Goal: Task Accomplishment & Management: Manage account settings

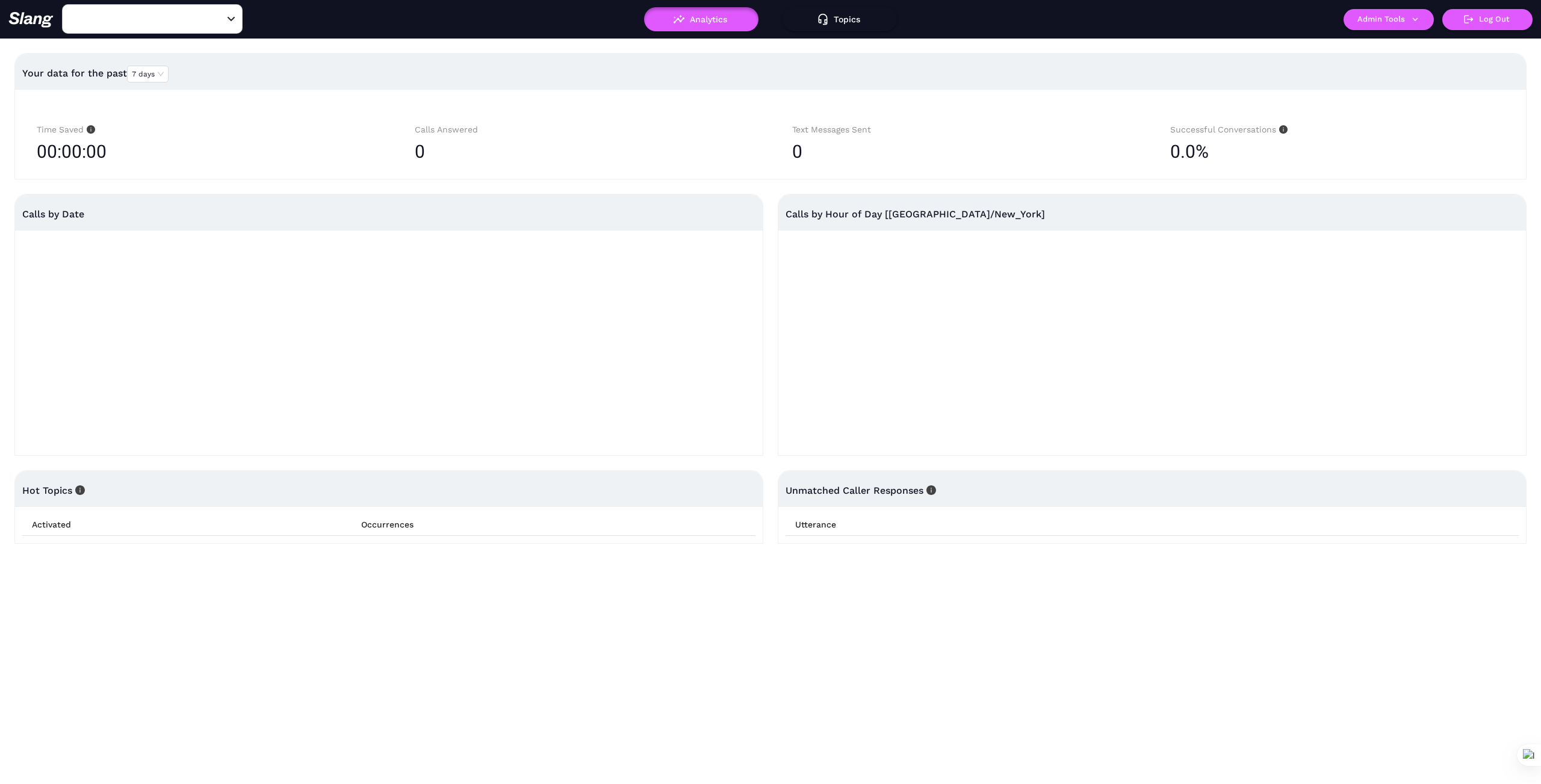
type input "1776"
drag, startPoint x: 221, startPoint y: 17, endPoint x: 206, endPoint y: 22, distance: 15.8
click at [215, 19] on icon "Clear" at bounding box center [217, 19] width 12 height 12
click at [189, 21] on input "text" at bounding box center [133, 19] width 132 height 19
type input "Rolla"
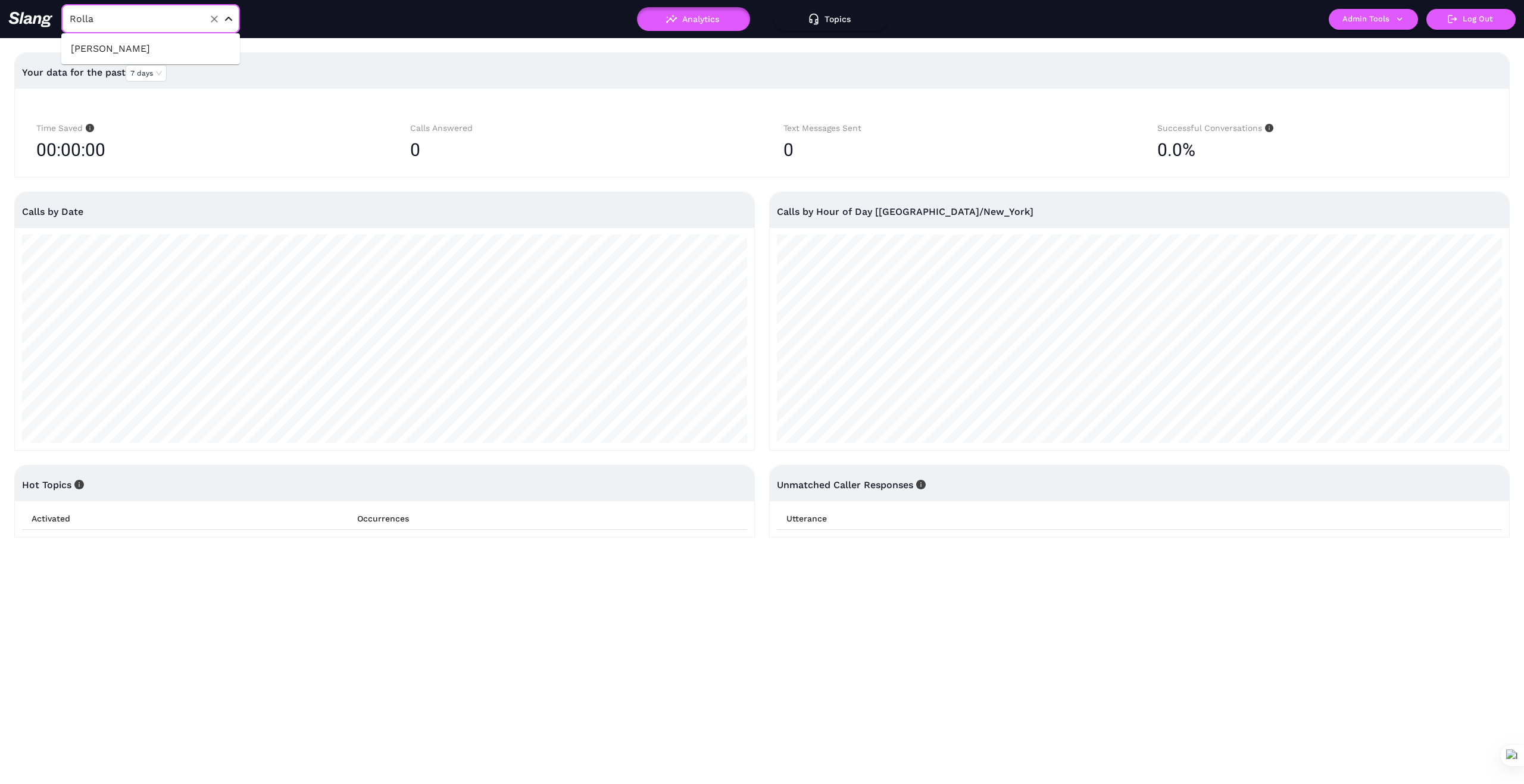
click at [133, 51] on li "[PERSON_NAME]" at bounding box center [150, 49] width 179 height 22
type input "[PERSON_NAME]"
click at [1400, 27] on button "Admin Tools" at bounding box center [1373, 19] width 89 height 21
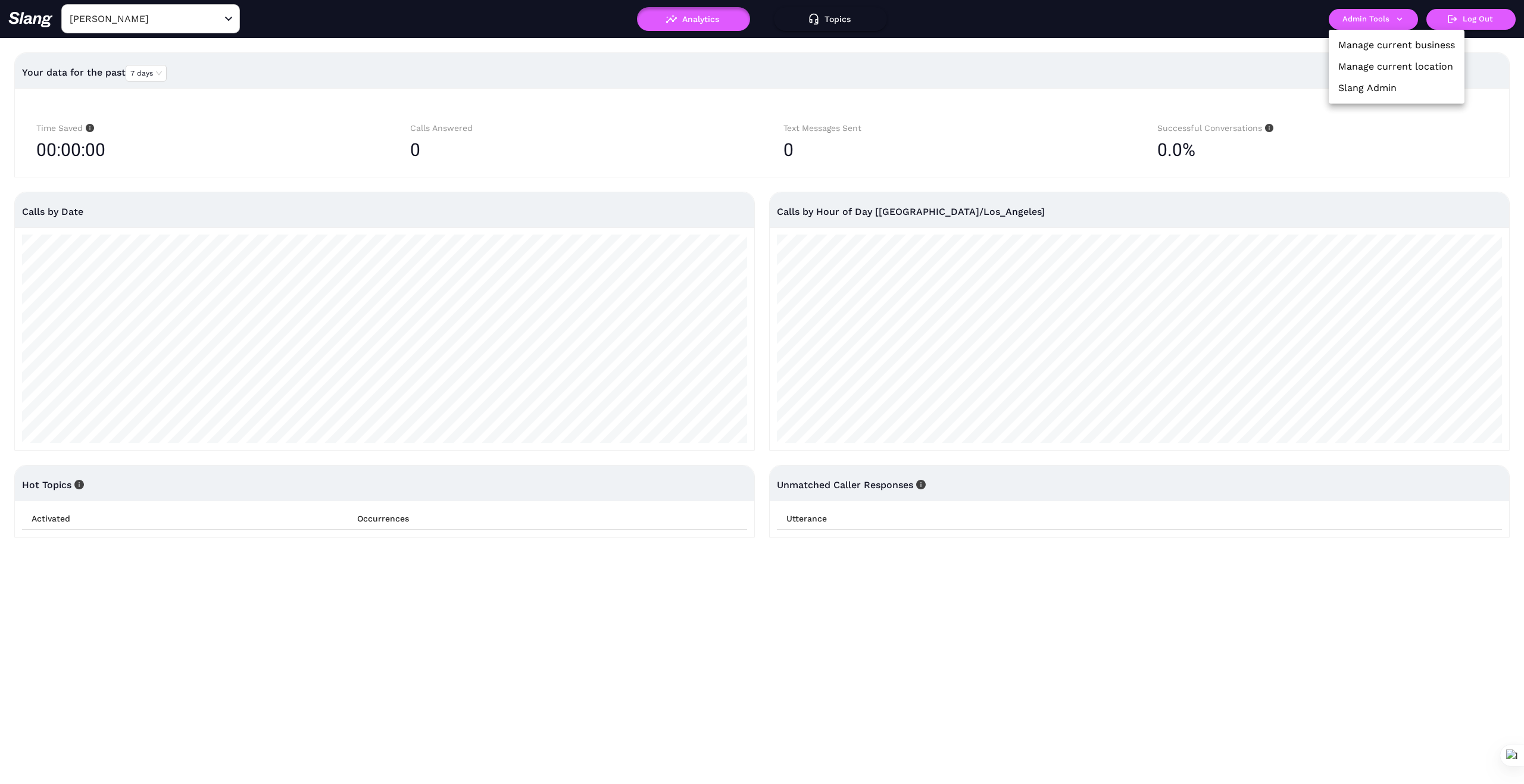
click at [1396, 38] on link "Manage current business" at bounding box center [1397, 45] width 117 height 14
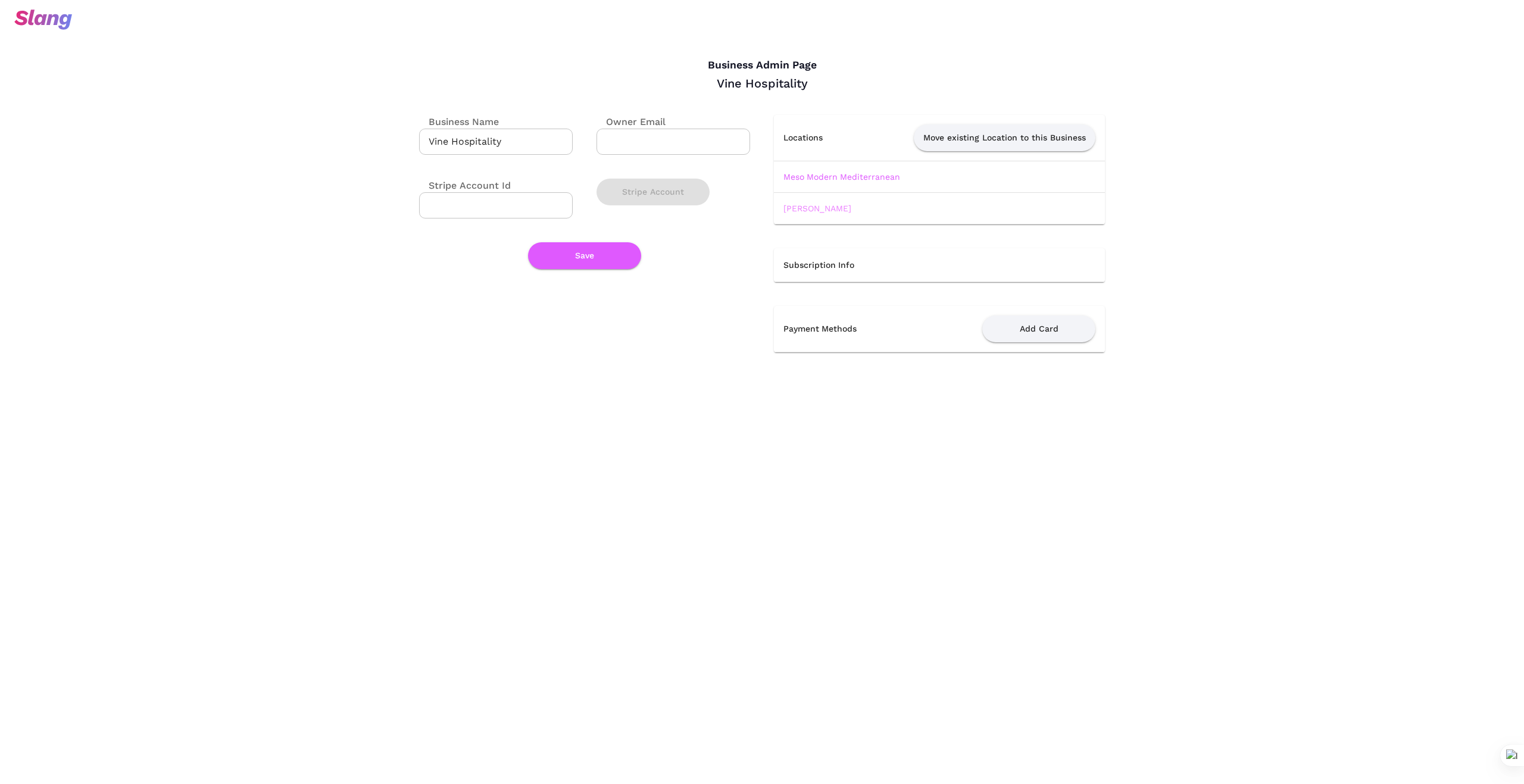
click at [830, 208] on link "[PERSON_NAME]" at bounding box center [817, 208] width 68 height 10
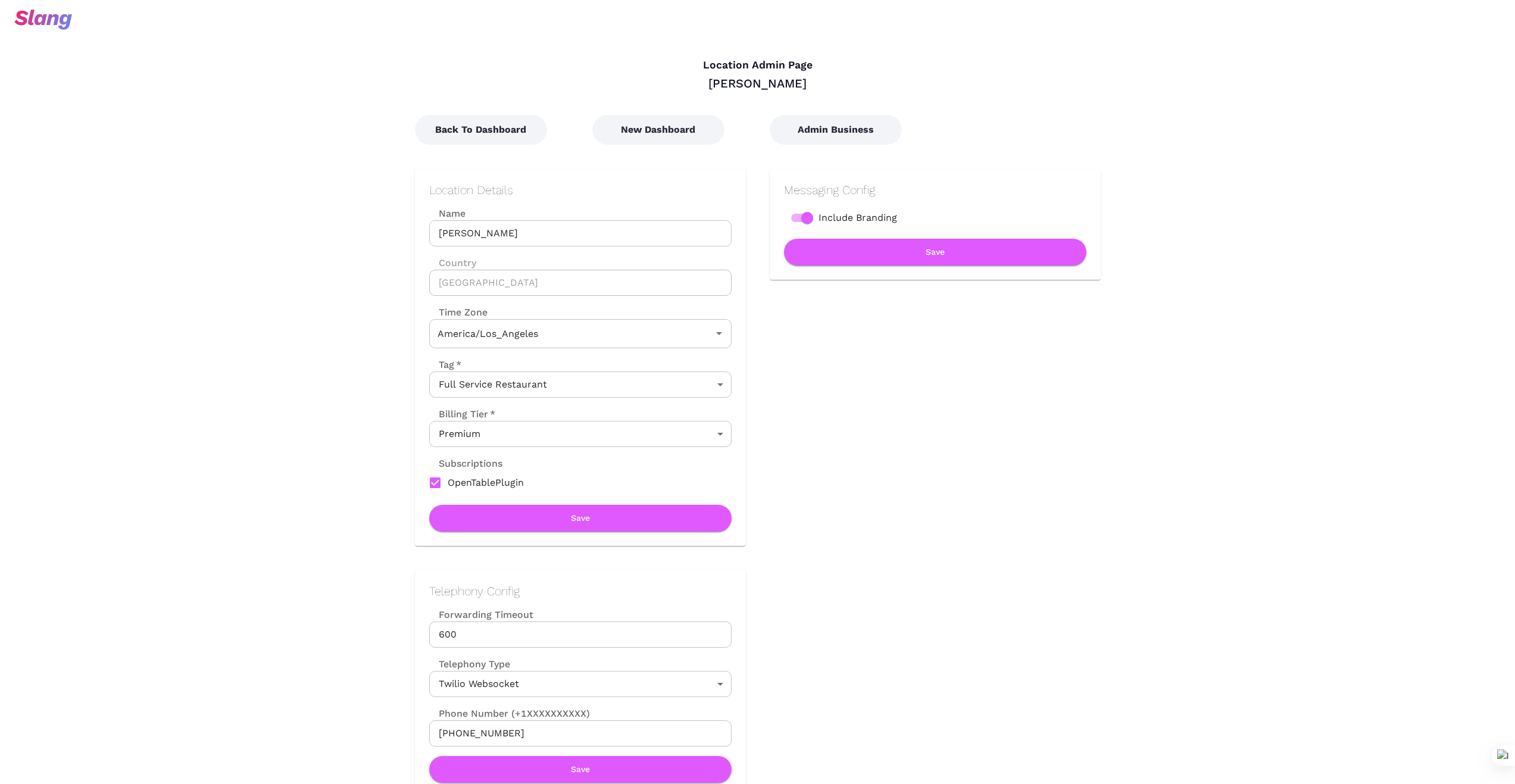
type input "Pacific Time"
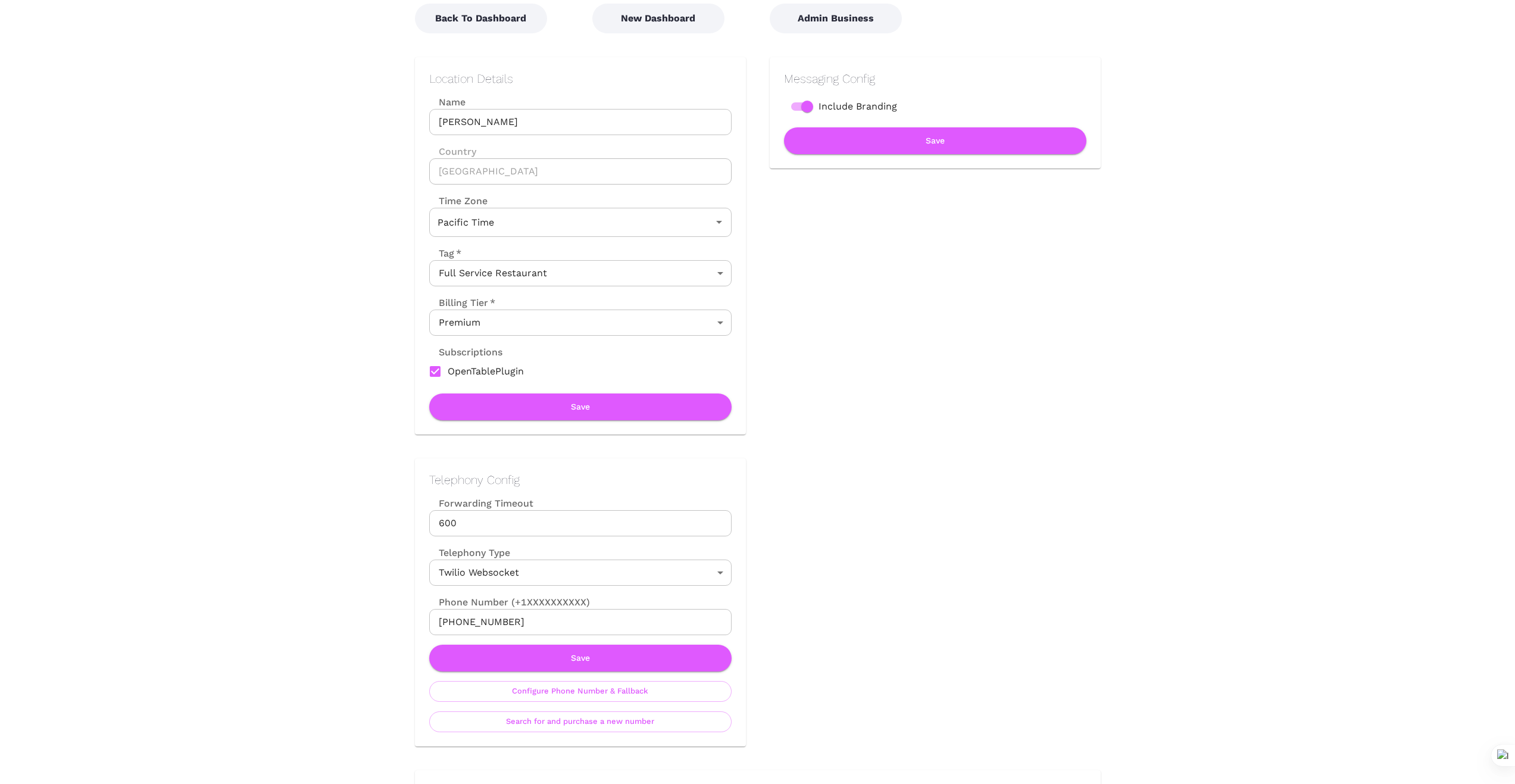
scroll to position [119, 0]
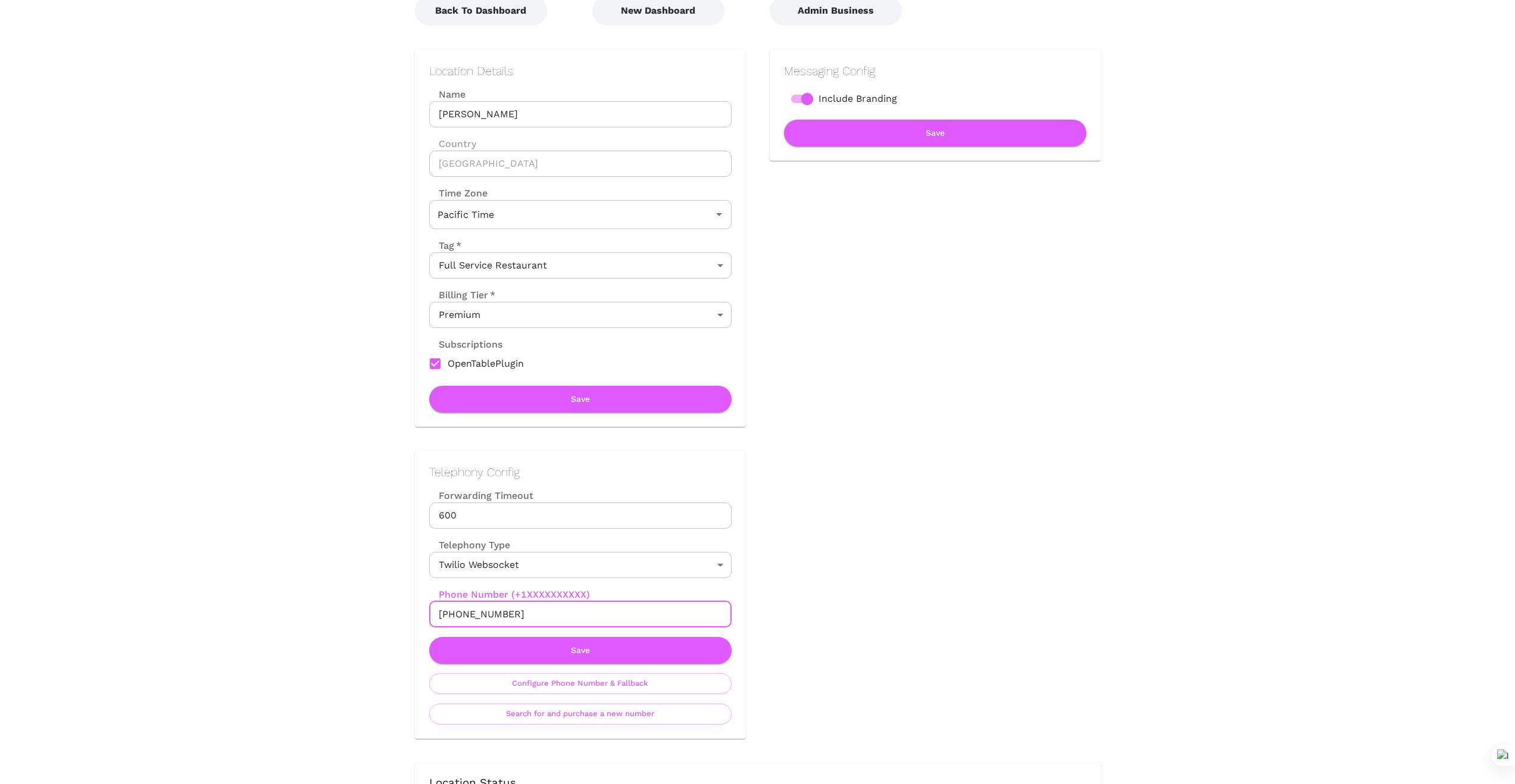
drag, startPoint x: 510, startPoint y: 617, endPoint x: 423, endPoint y: 616, distance: 87.0
click at [423, 616] on div "Telephony Config Forwarding Timeout 600 Forwarding Timeout Telephony Type Twili…" at bounding box center [580, 595] width 331 height 288
drag, startPoint x: 945, startPoint y: 603, endPoint x: 829, endPoint y: 597, distance: 116.2
drag, startPoint x: 535, startPoint y: 613, endPoint x: 304, endPoint y: 606, distance: 231.1
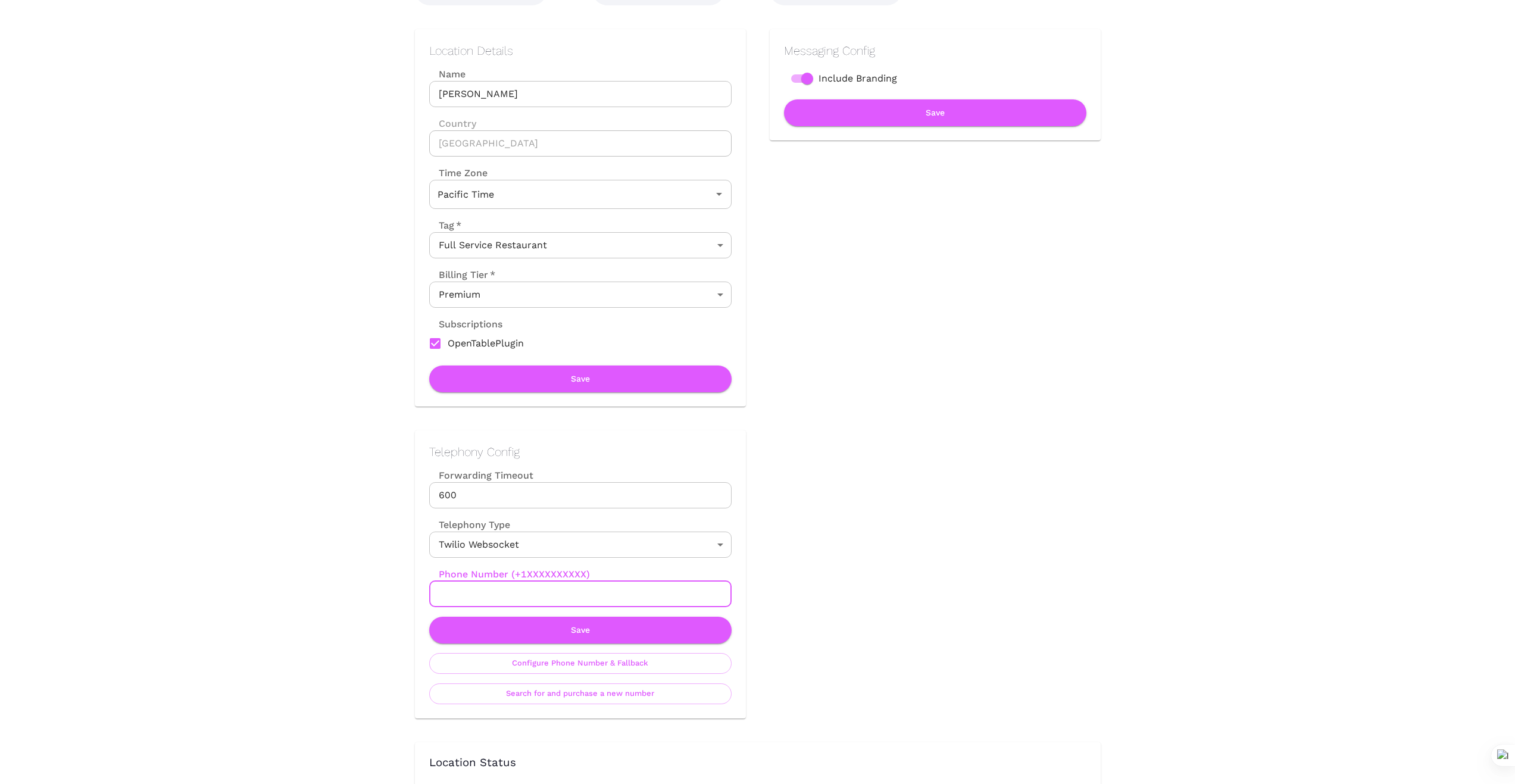
scroll to position [159, 0]
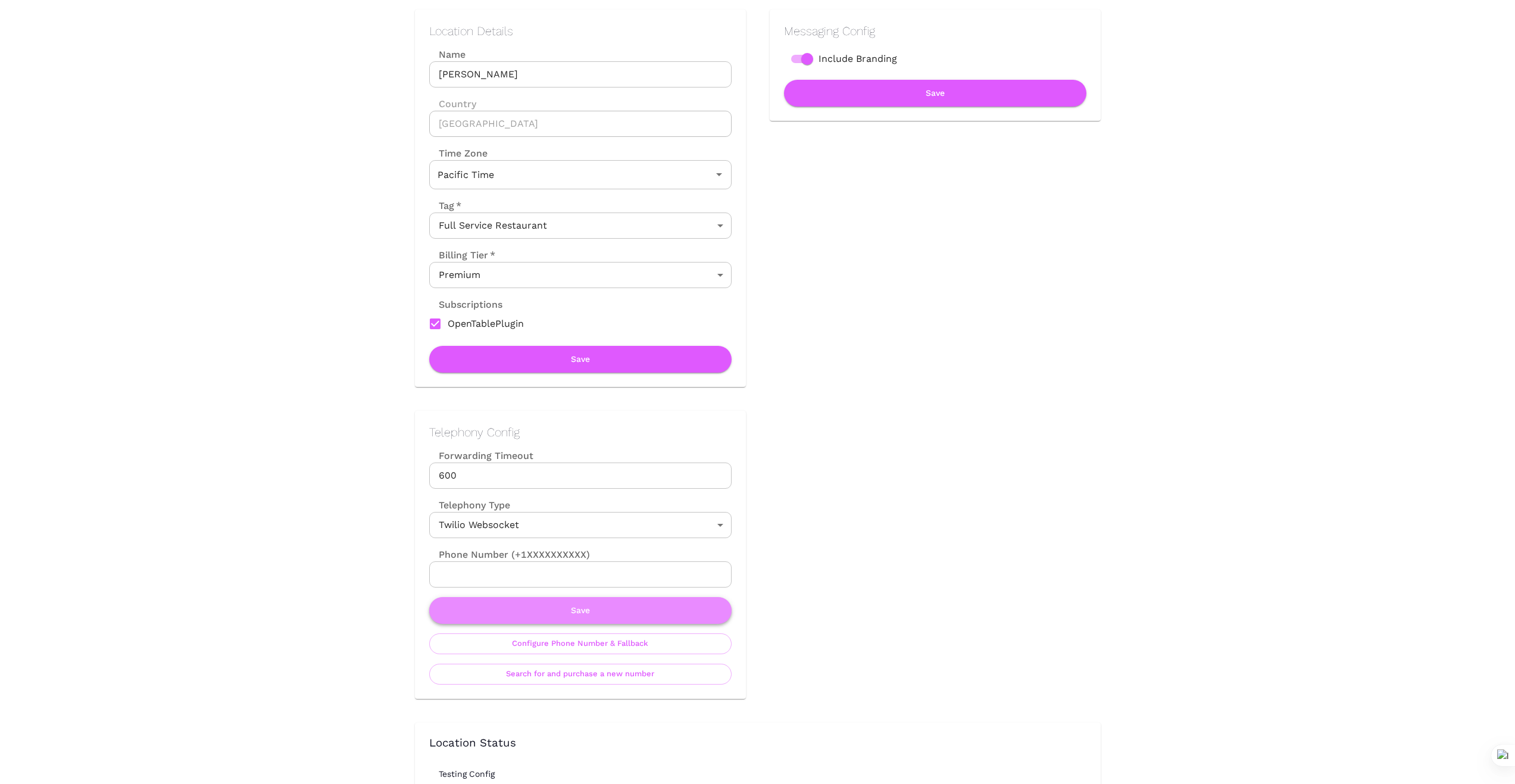
click at [588, 613] on button "Save" at bounding box center [580, 610] width 303 height 27
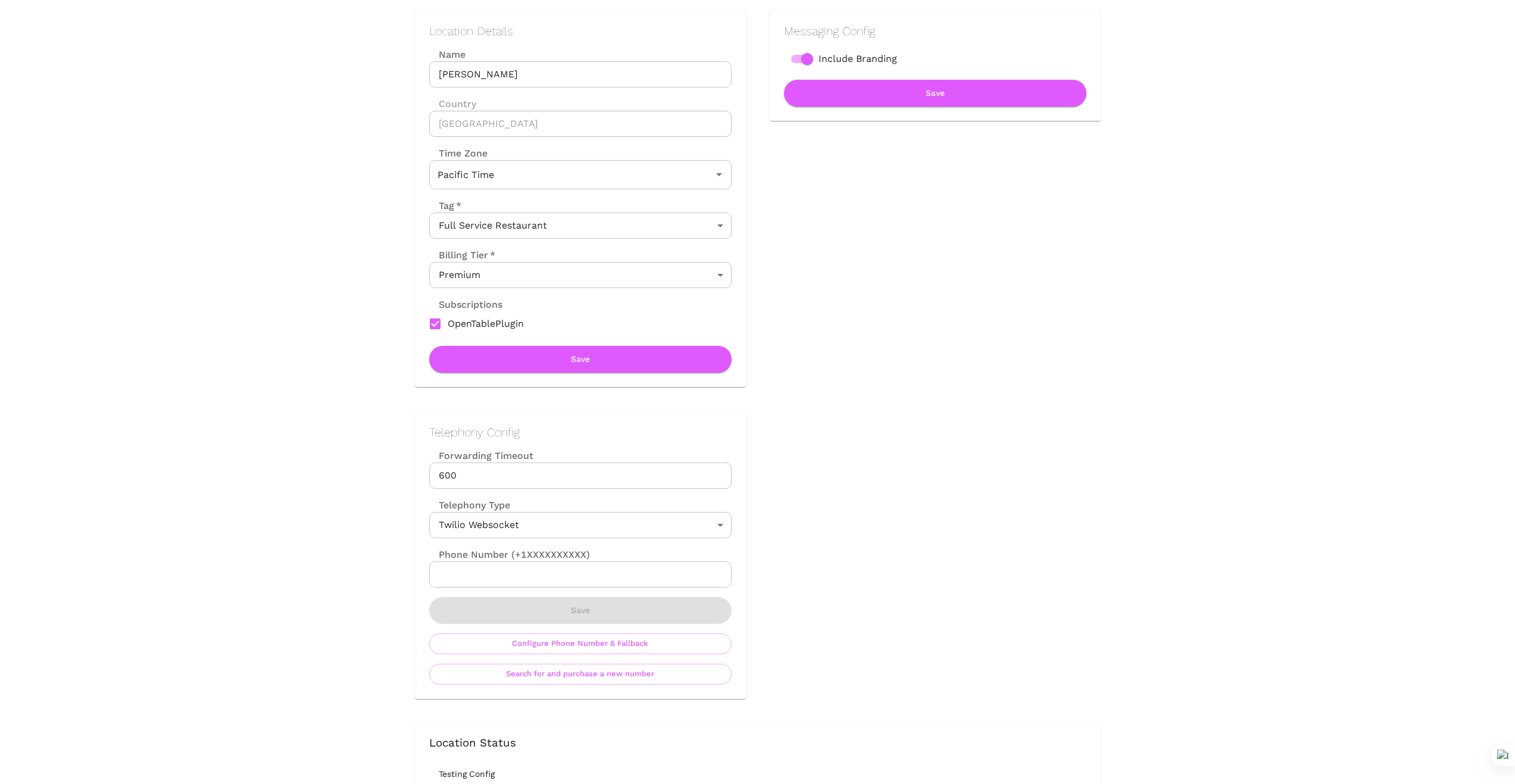
scroll to position [0, 0]
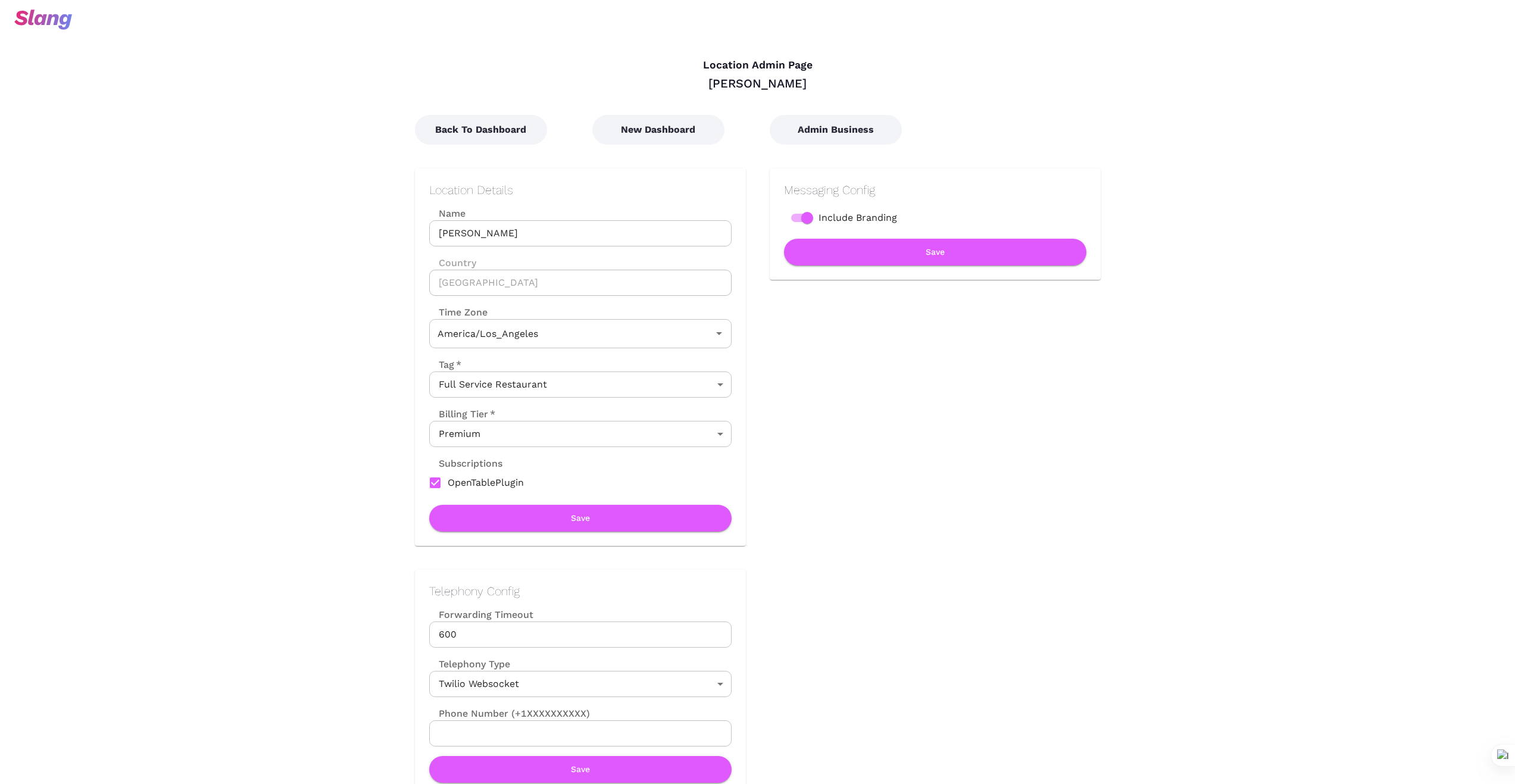
type input "Pacific Time"
click at [652, 130] on button "New Dashboard" at bounding box center [659, 130] width 133 height 30
type input "Central Time"
click at [502, 131] on button "Back To Dashboard" at bounding box center [481, 130] width 133 height 30
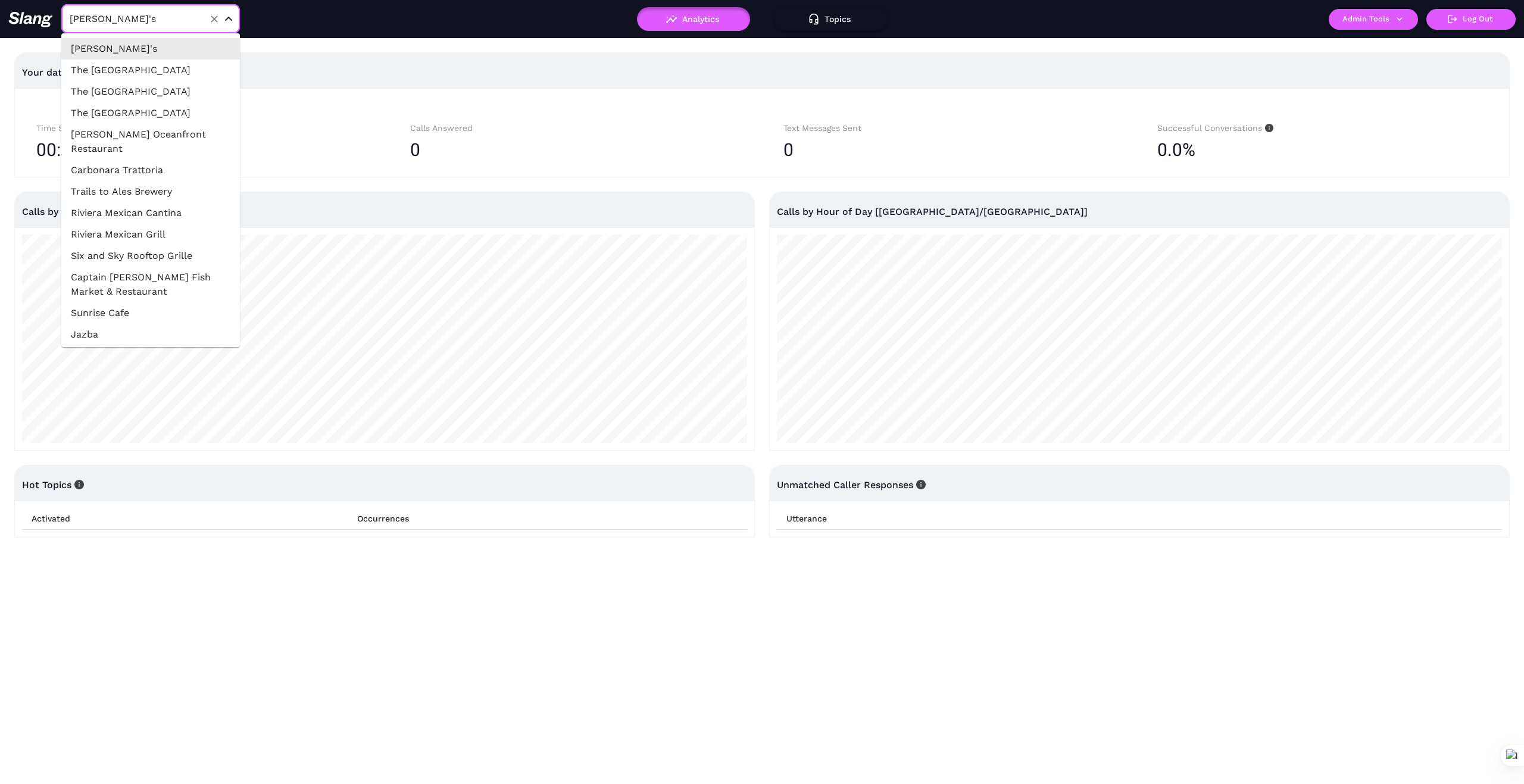
click at [148, 19] on input "[PERSON_NAME]'s" at bounding box center [132, 18] width 131 height 18
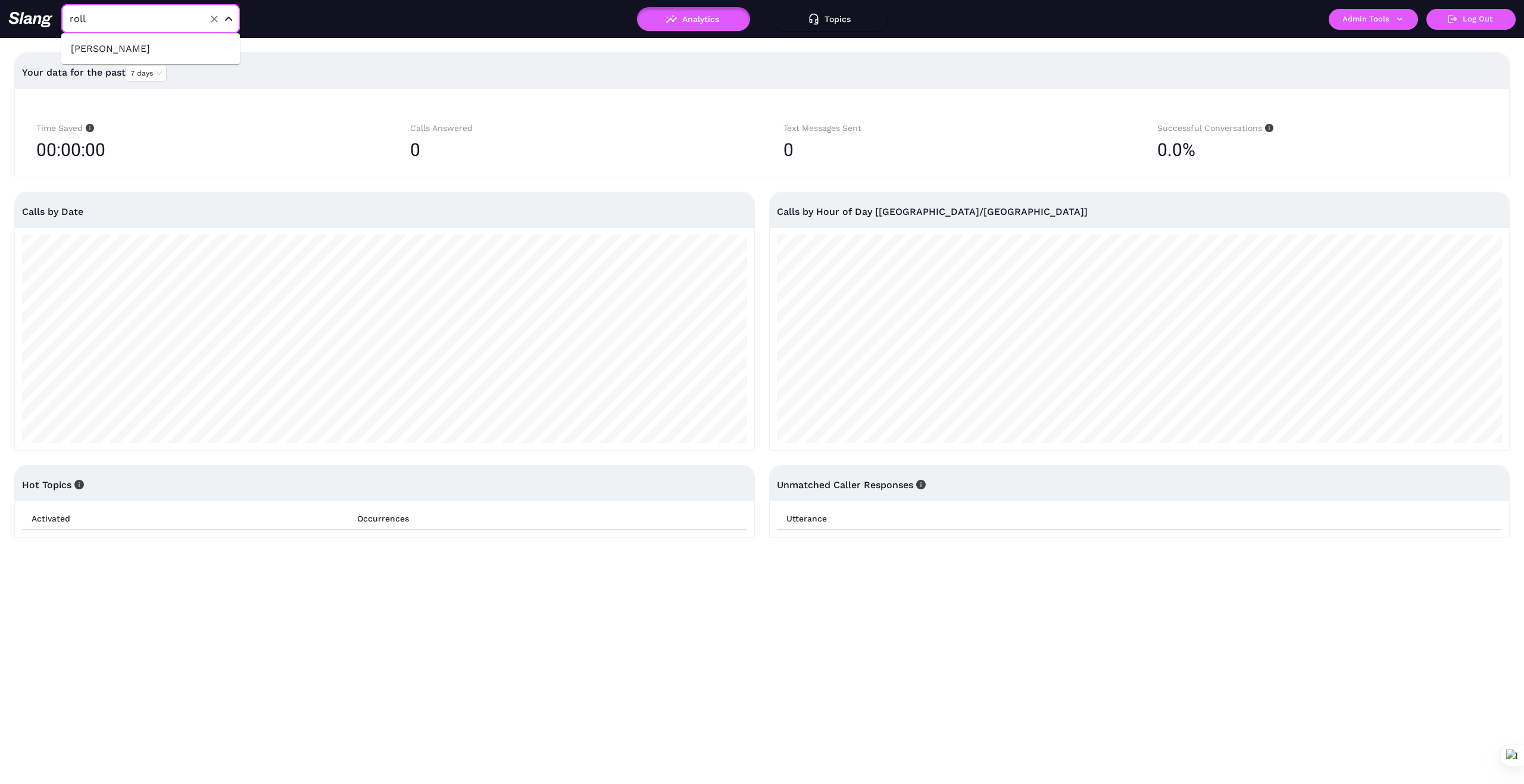
type input "rolla"
drag, startPoint x: 140, startPoint y: 46, endPoint x: 151, endPoint y: 57, distance: 15.6
click at [140, 46] on li "[PERSON_NAME]" at bounding box center [150, 49] width 179 height 22
type input "[PERSON_NAME]"
click at [1398, 23] on icon "button" at bounding box center [1399, 19] width 10 height 10
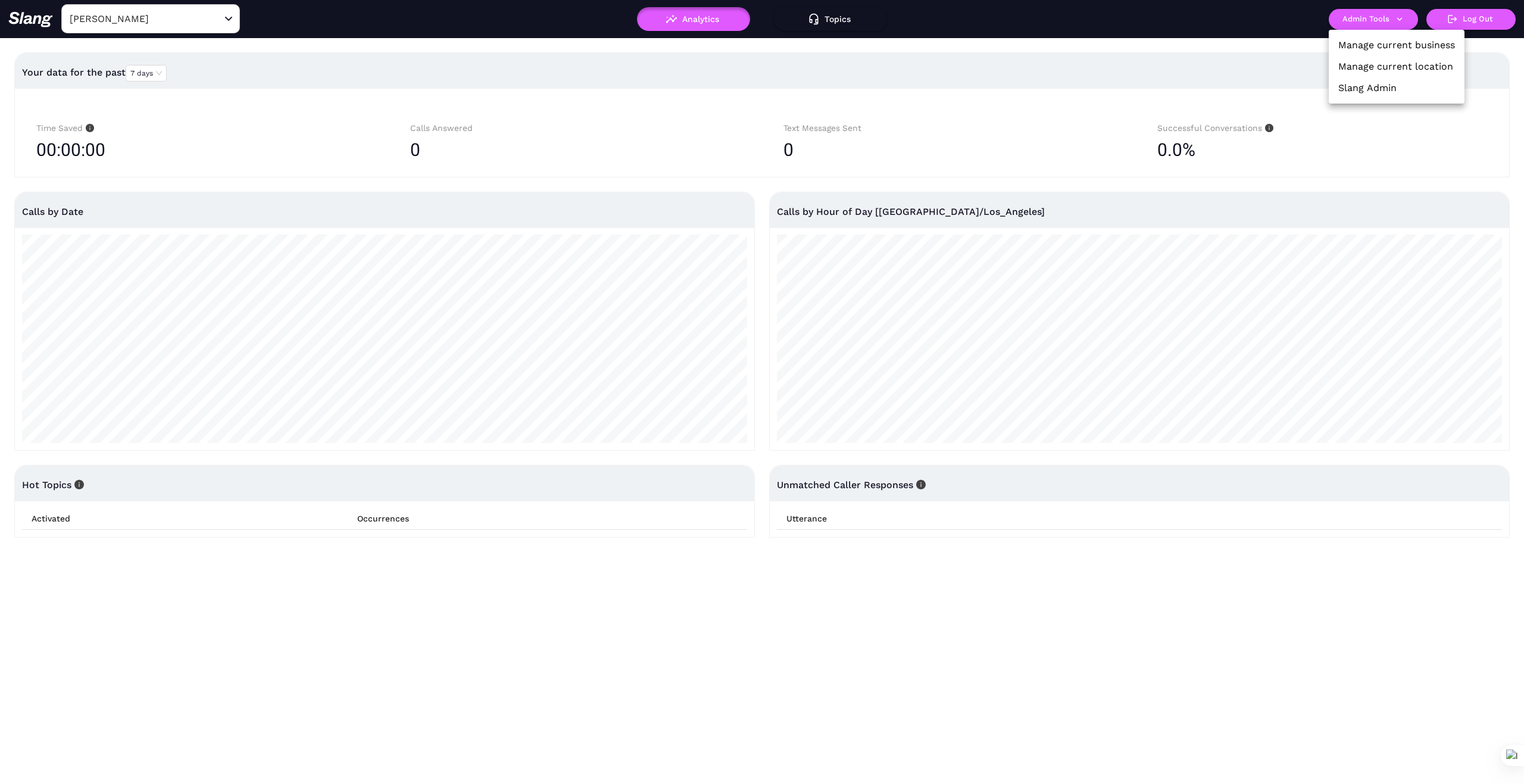
click at [1391, 47] on link "Manage current business" at bounding box center [1397, 45] width 117 height 14
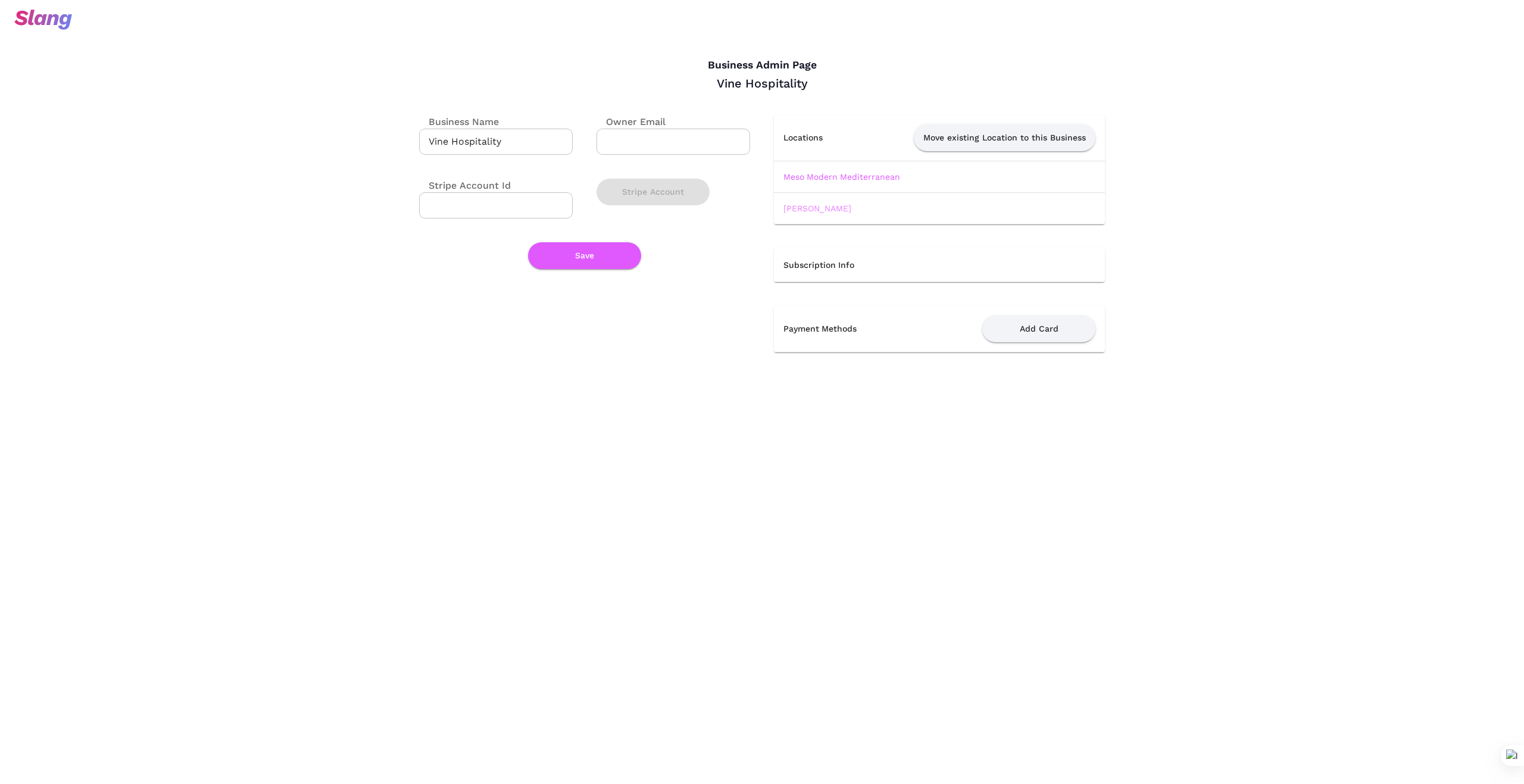
click at [839, 211] on link "[PERSON_NAME]" at bounding box center [817, 208] width 68 height 10
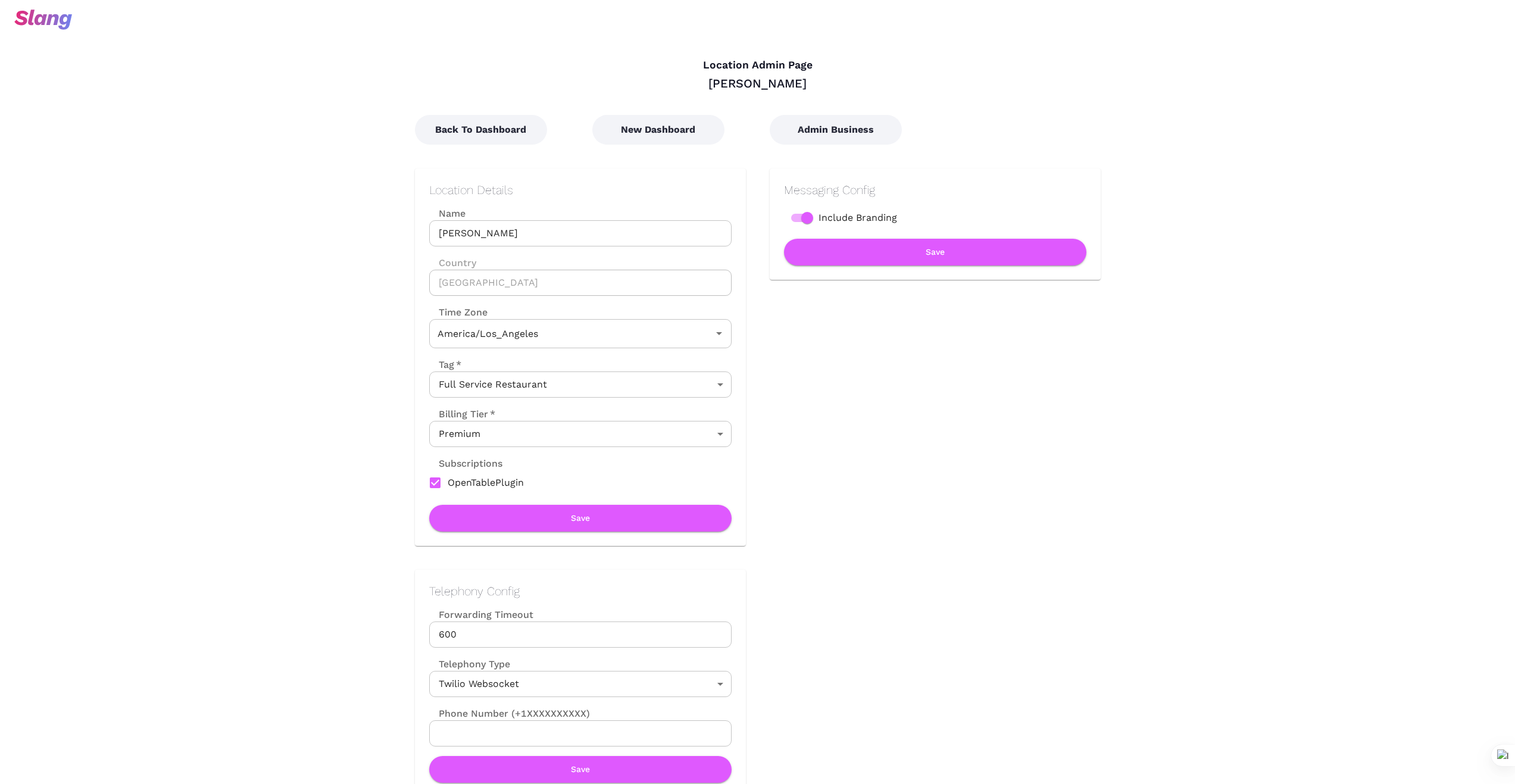
type input "Pacific Time"
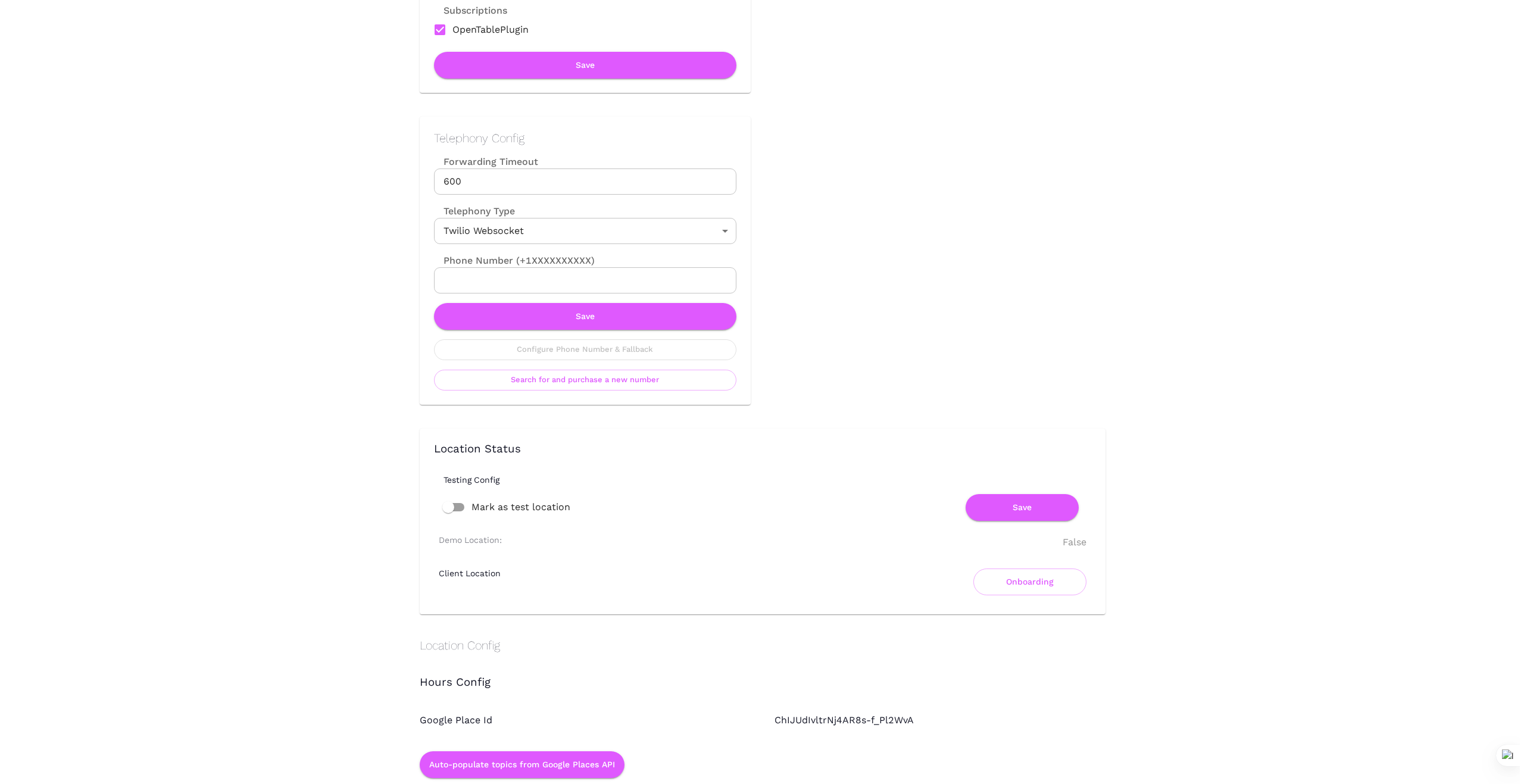
scroll to position [456, 0]
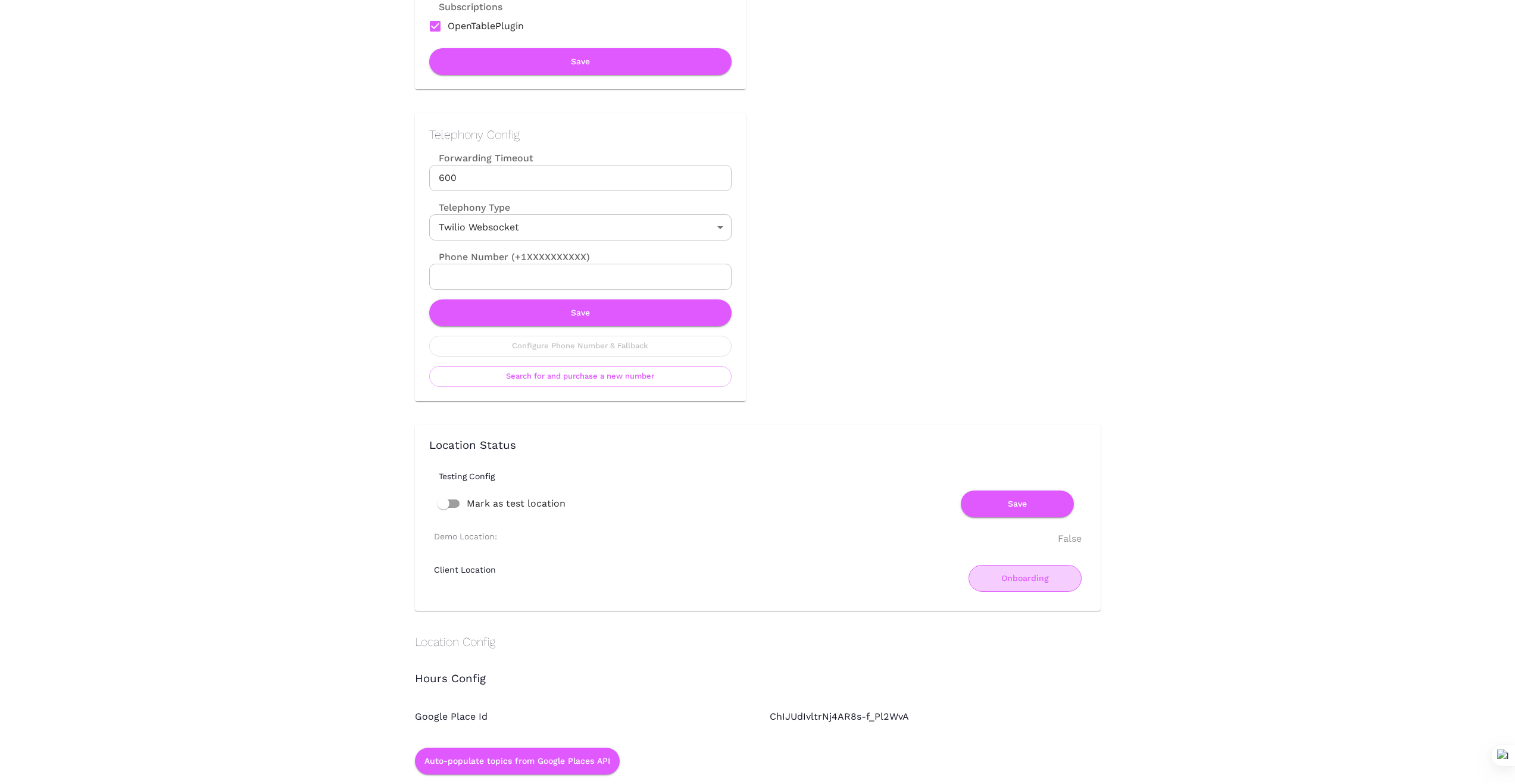
click at [1012, 588] on button "Onboarding" at bounding box center [1025, 578] width 113 height 27
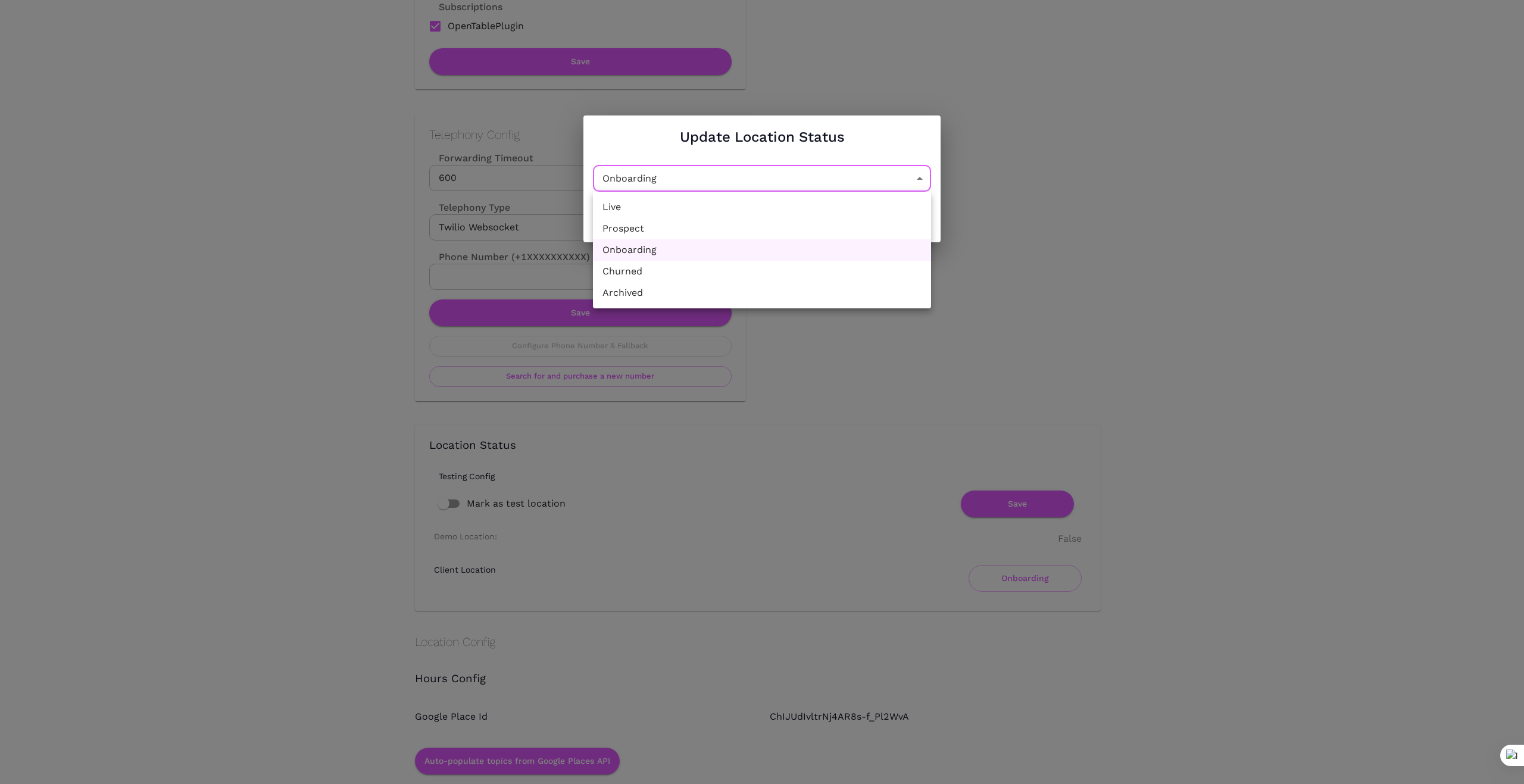
click at [785, 275] on li "Churned" at bounding box center [762, 271] width 338 height 22
type input "Churned"
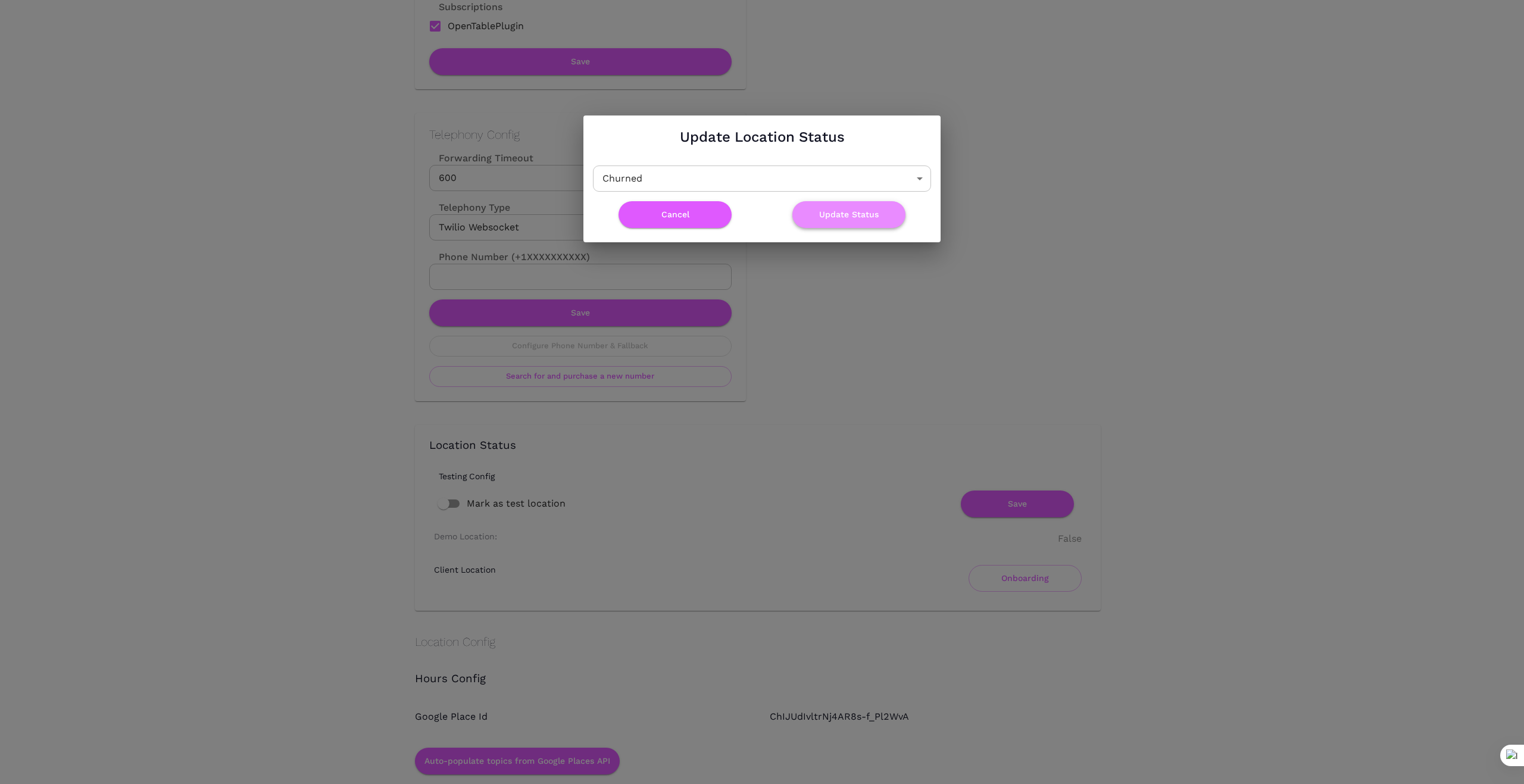
click at [858, 214] on button "Update Status" at bounding box center [849, 215] width 113 height 27
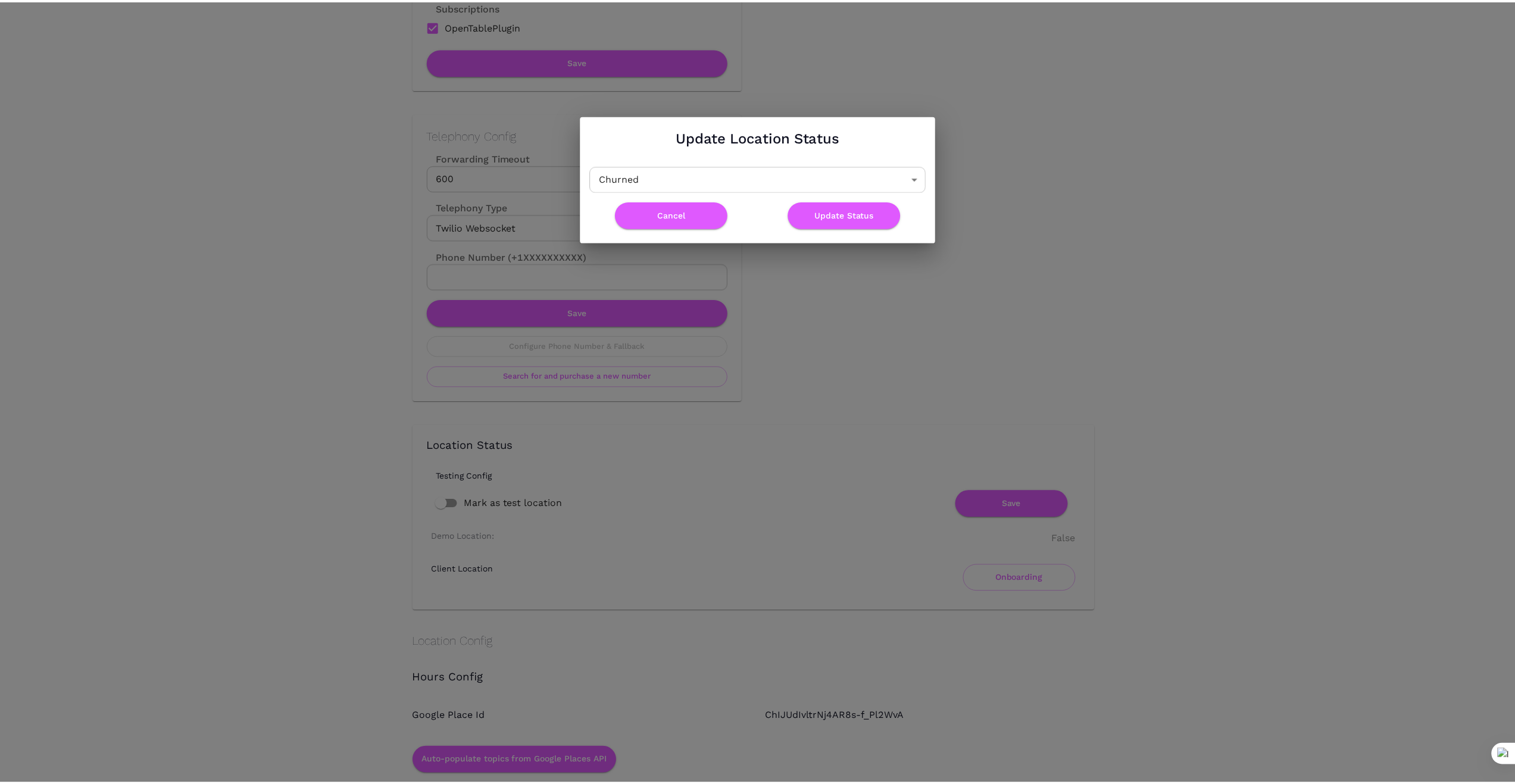
scroll to position [0, 0]
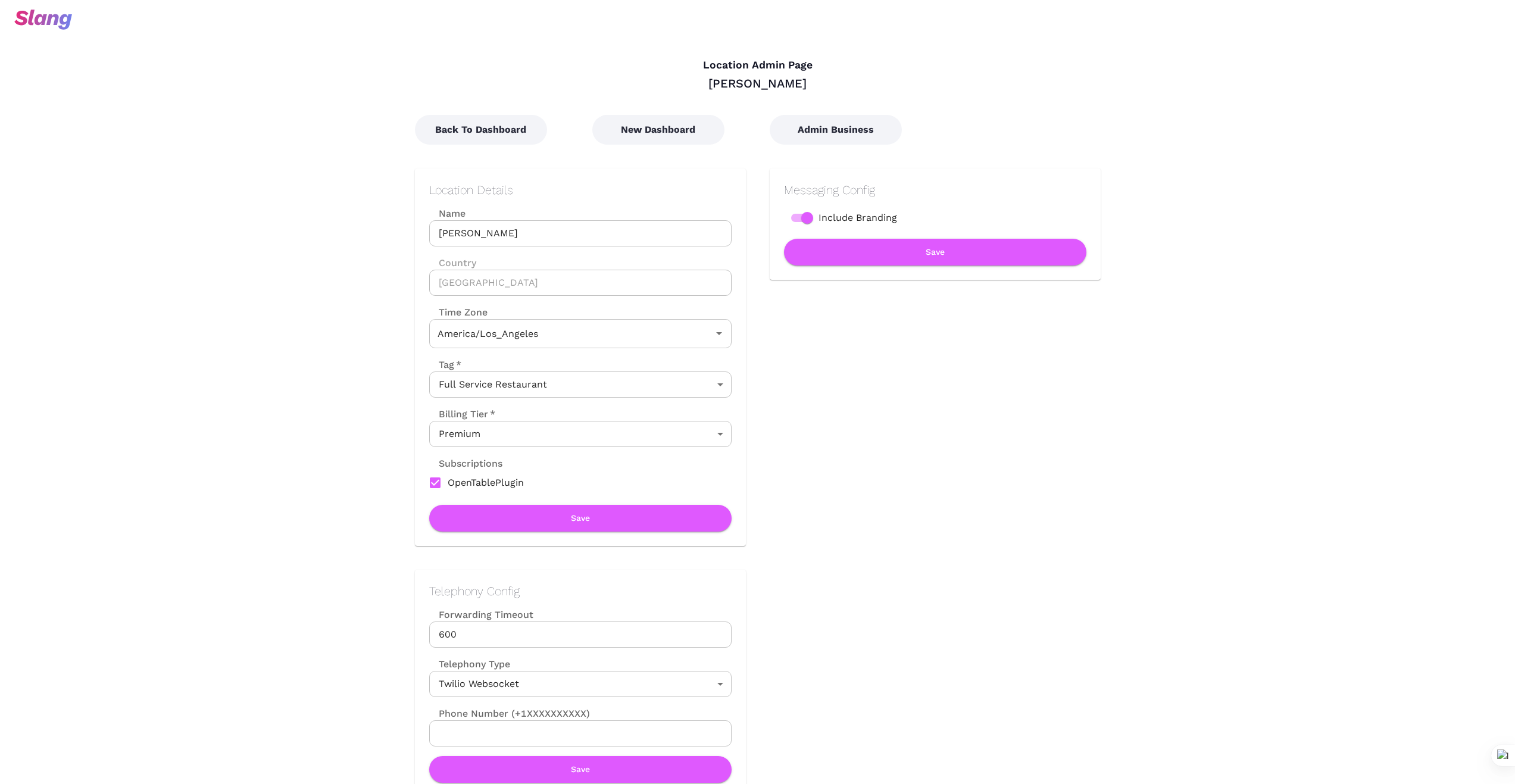
type input "Pacific Time"
